Goal: Transaction & Acquisition: Purchase product/service

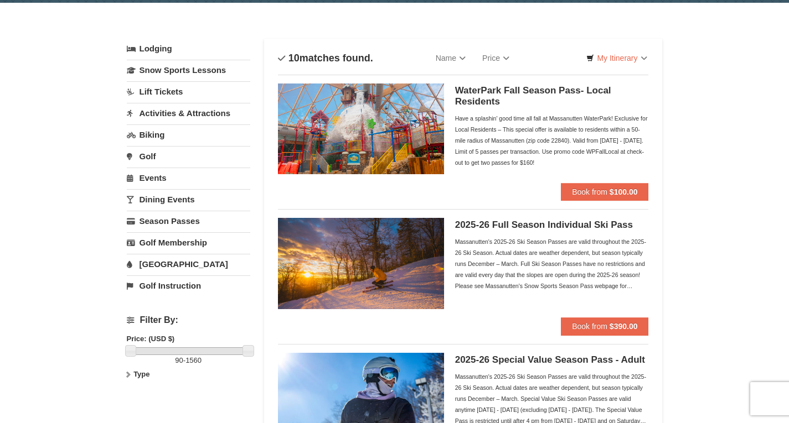
scroll to position [55, 0]
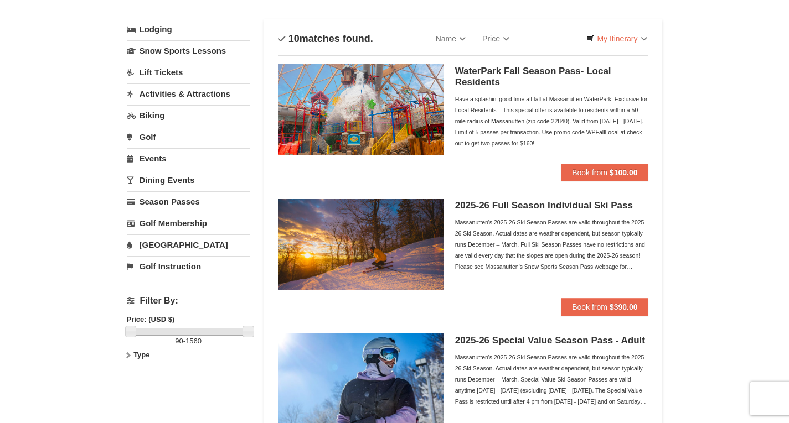
click at [426, 252] on img at bounding box center [361, 244] width 166 height 91
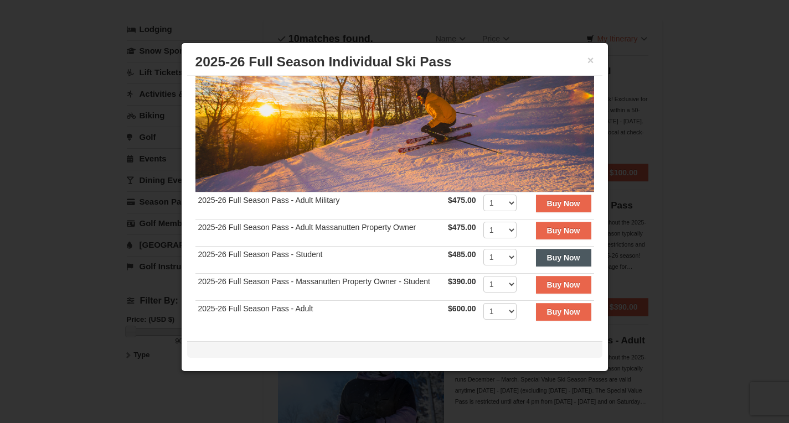
scroll to position [111, 0]
click at [589, 58] on button "×" at bounding box center [590, 60] width 7 height 11
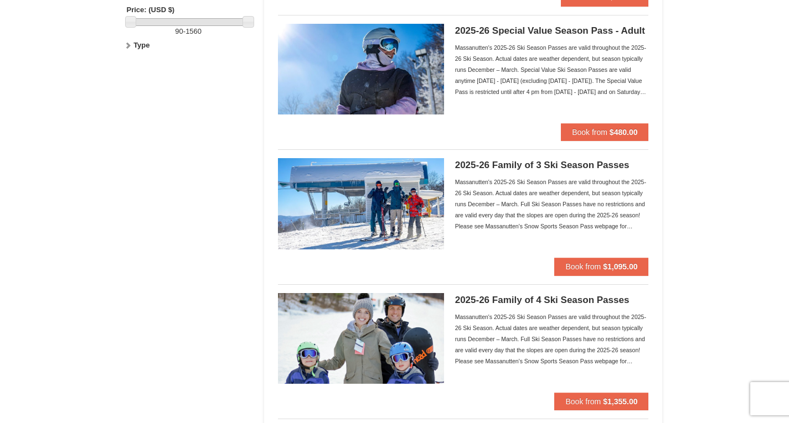
scroll to position [387, 0]
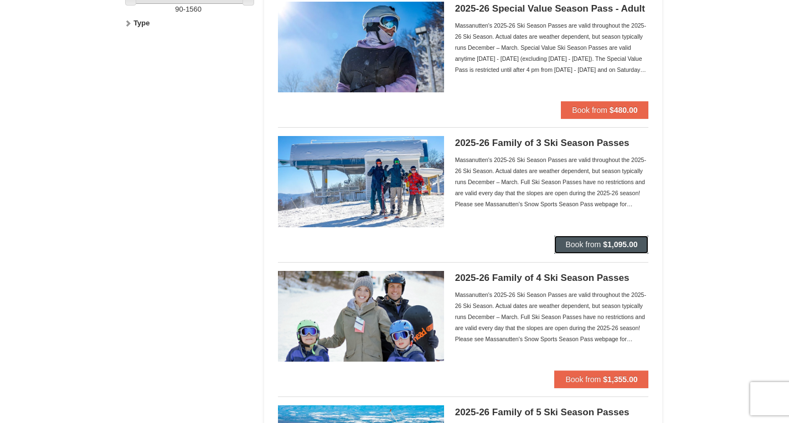
click at [634, 242] on strong "$1,095.00" at bounding box center [620, 244] width 34 height 9
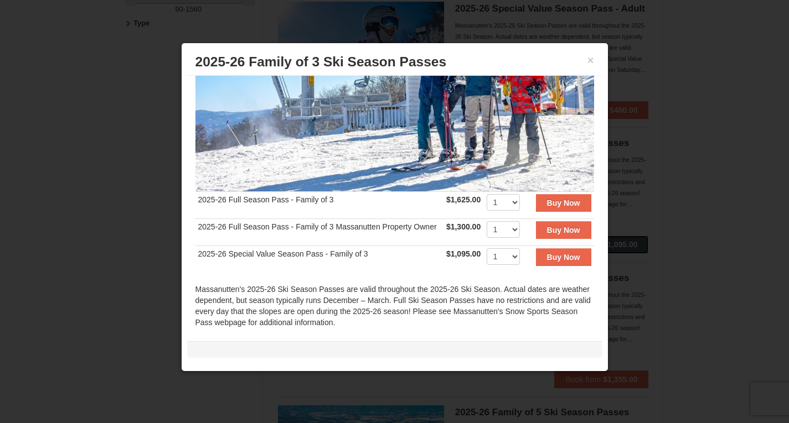
scroll to position [0, 0]
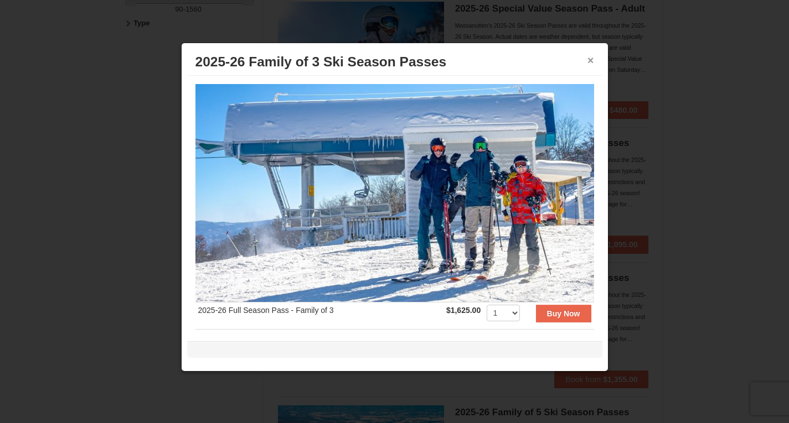
click at [589, 58] on button "×" at bounding box center [590, 60] width 7 height 11
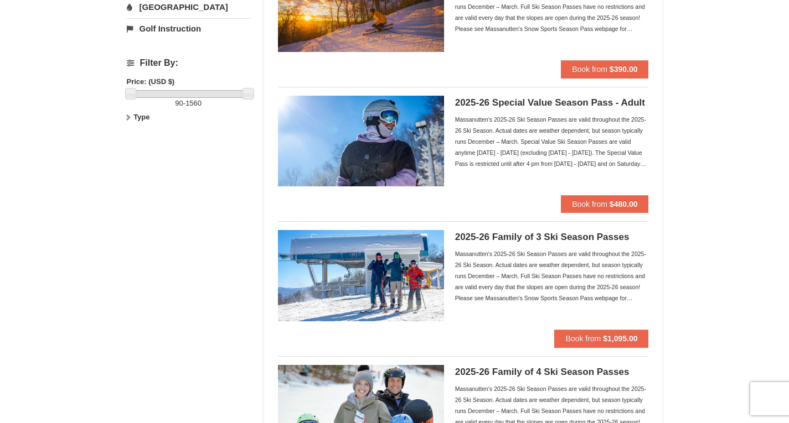
scroll to position [166, 0]
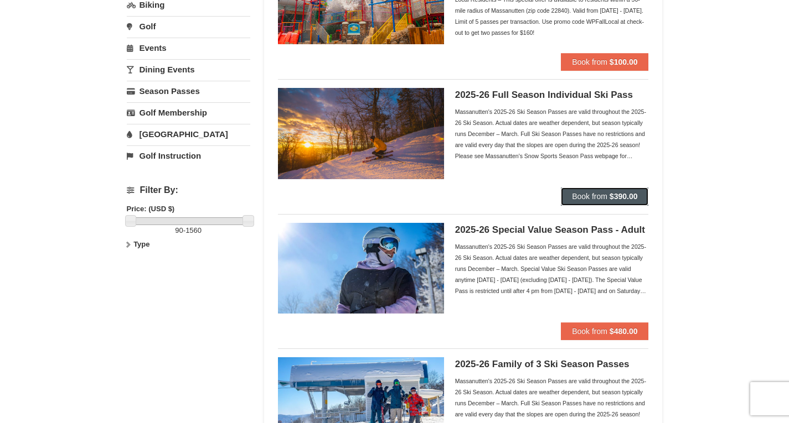
click at [618, 194] on strong "$390.00" at bounding box center [623, 196] width 28 height 9
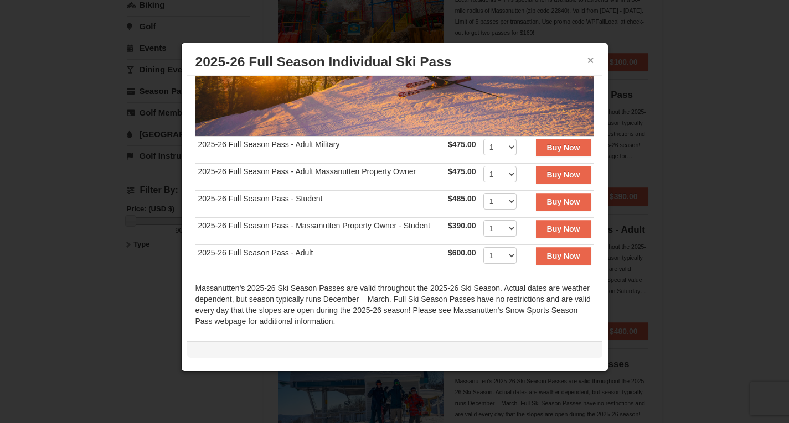
click at [590, 65] on button "×" at bounding box center [590, 60] width 7 height 11
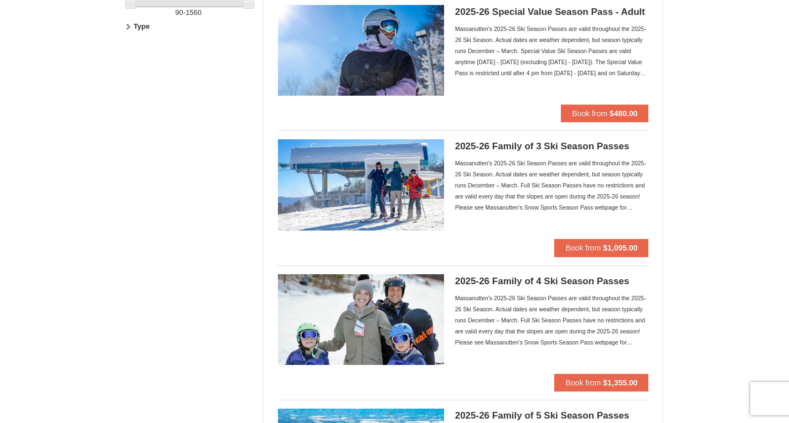
scroll to position [387, 0]
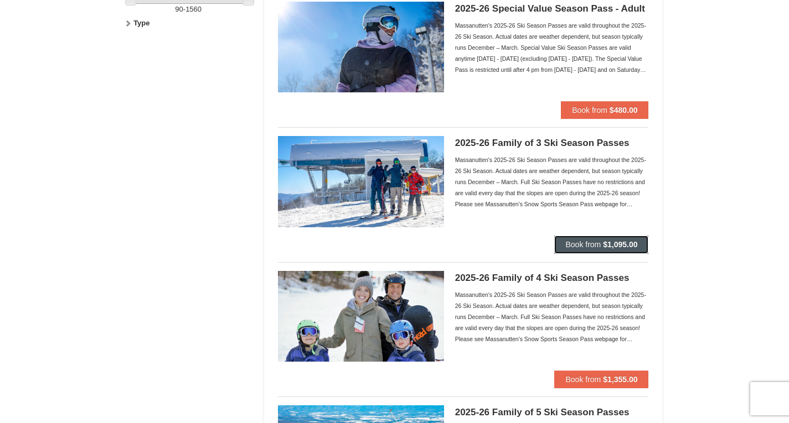
click at [591, 240] on span "Book from" at bounding box center [582, 244] width 35 height 9
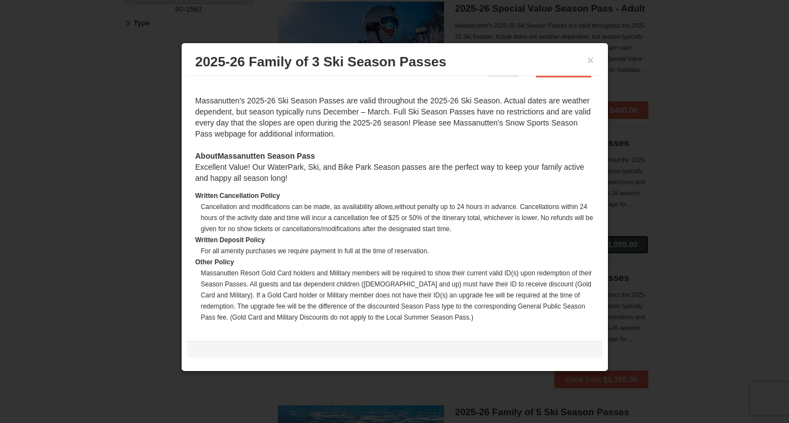
scroll to position [332, 0]
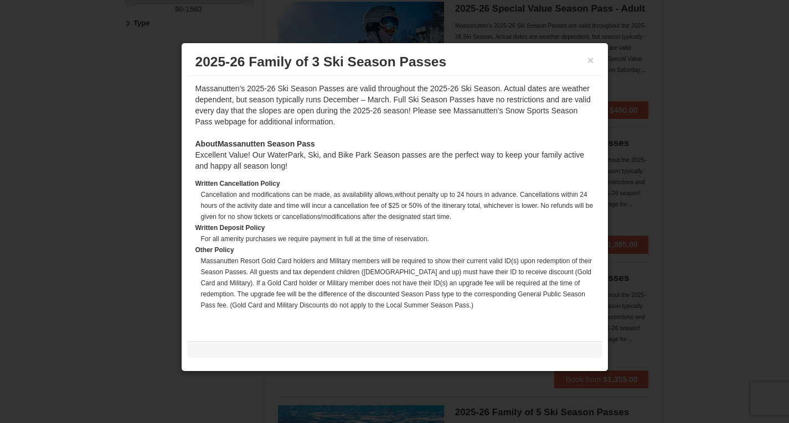
click at [594, 63] on div "× 2025-26 Family of 3 Ski Season Passes" at bounding box center [394, 62] width 415 height 27
click at [590, 60] on button "×" at bounding box center [590, 60] width 7 height 11
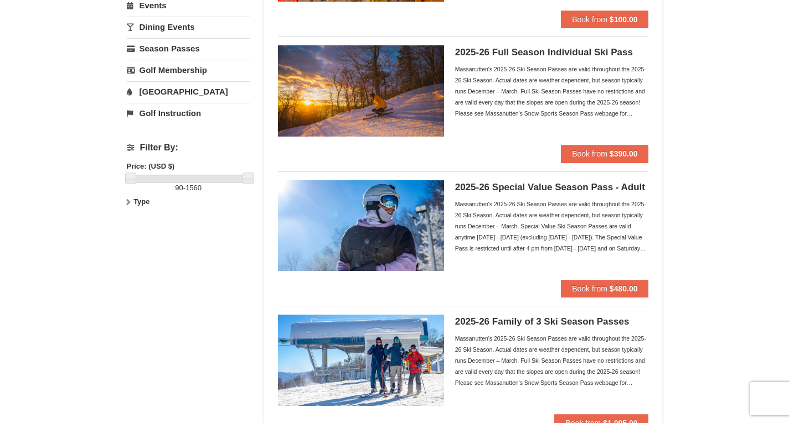
scroll to position [0, 0]
